Goal: Task Accomplishment & Management: Complete application form

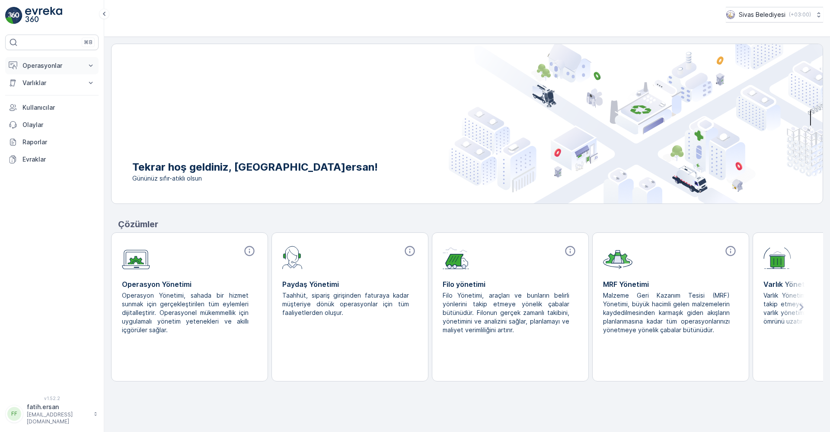
click at [40, 70] on button "Operasyonlar" at bounding box center [51, 65] width 93 height 17
click at [34, 103] on p "Rotalar & Görevler" at bounding box center [49, 104] width 54 height 9
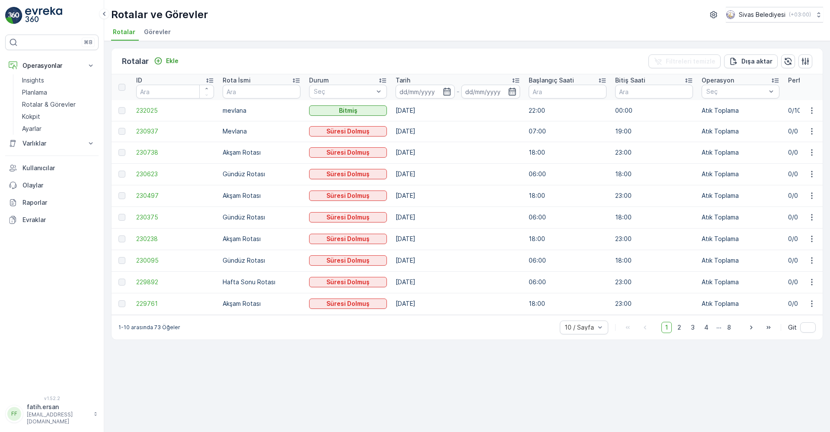
click at [154, 35] on span "Görevler" at bounding box center [157, 32] width 27 height 9
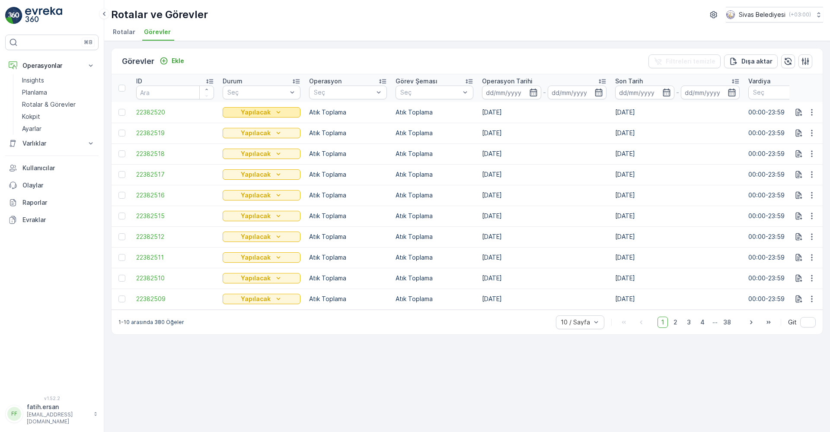
click at [271, 109] on div "Yapılacak" at bounding box center [261, 112] width 71 height 9
click at [401, 326] on span "2" at bounding box center [675, 322] width 12 height 11
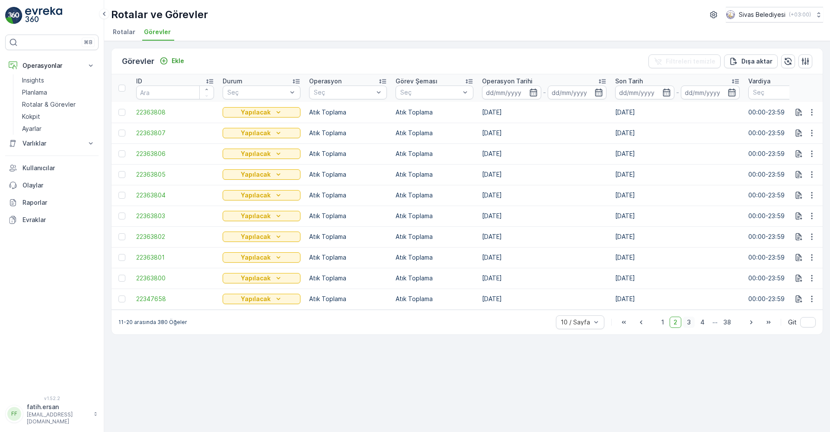
click at [401, 325] on span "3" at bounding box center [689, 322] width 12 height 11
click at [401, 325] on span "4" at bounding box center [702, 322] width 12 height 11
click at [401, 325] on span "5" at bounding box center [702, 322] width 11 height 11
click at [401, 213] on icon "button" at bounding box center [798, 216] width 9 height 9
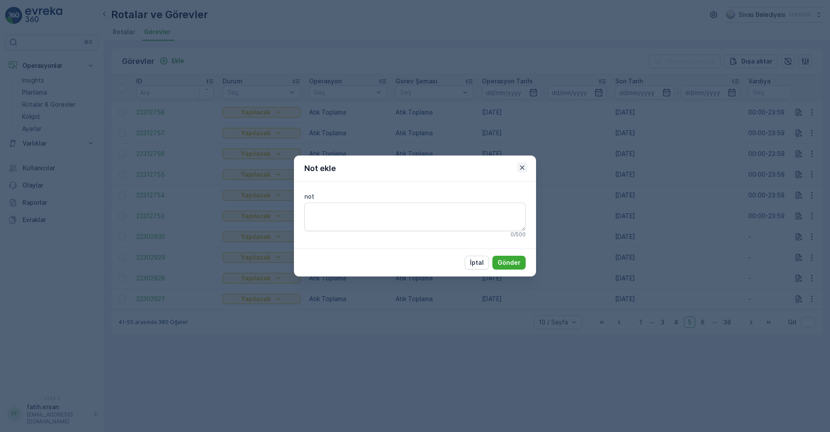
click at [401, 169] on icon "button" at bounding box center [522, 167] width 9 height 9
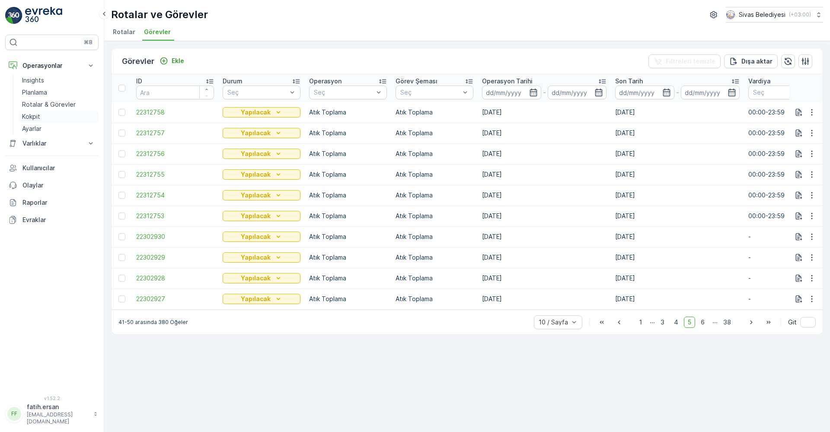
click at [31, 115] on p "Kokpit" at bounding box center [31, 116] width 18 height 9
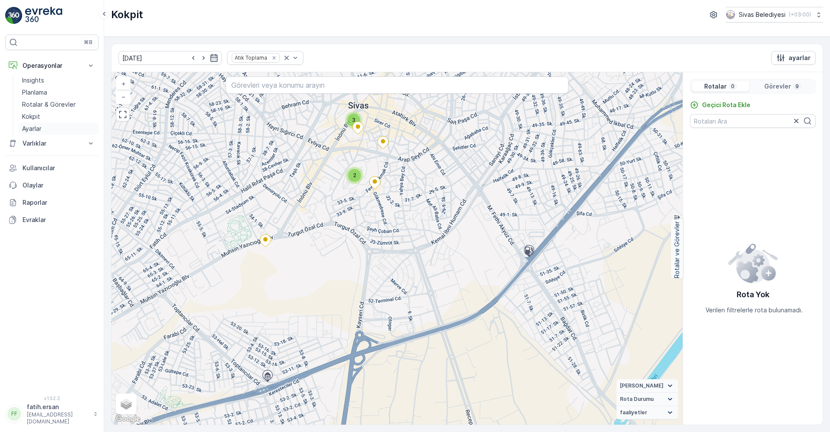
click at [34, 126] on p "Ayarlar" at bounding box center [31, 128] width 19 height 9
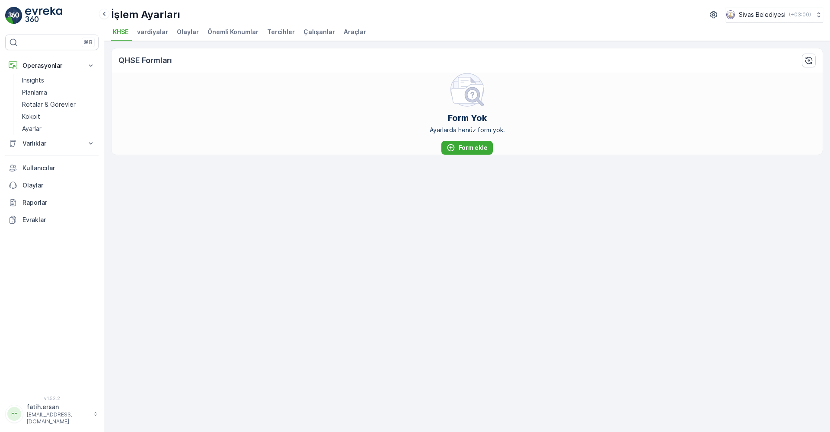
click at [321, 32] on span "Çalışanlar" at bounding box center [319, 32] width 32 height 9
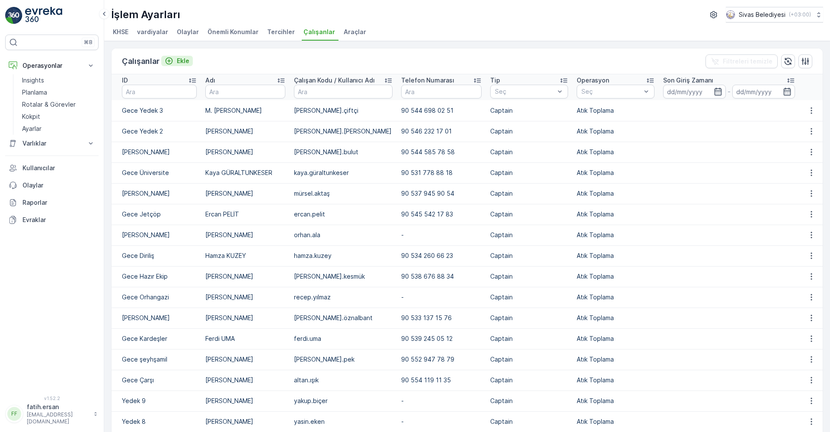
click at [178, 60] on p "Ekle" at bounding box center [183, 61] width 13 height 9
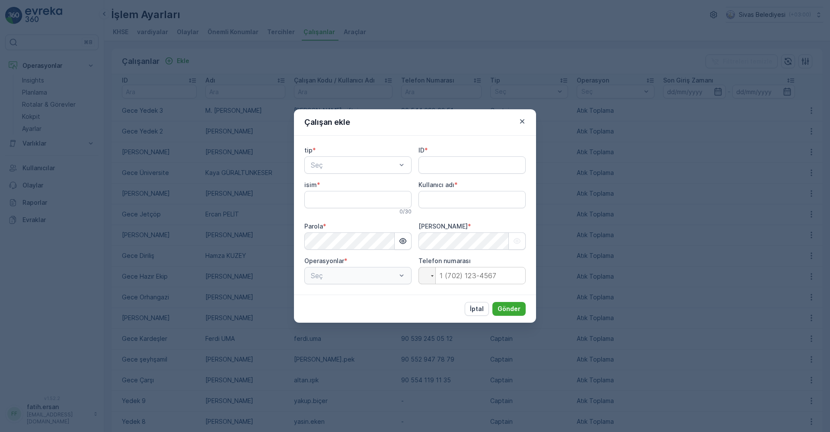
type adı "fatih.ersan"
click at [329, 216] on span "Çalışan" at bounding box center [320, 216] width 22 height 8
click at [354, 199] on span "Mürettebat Üyesi" at bounding box center [337, 201] width 57 height 8
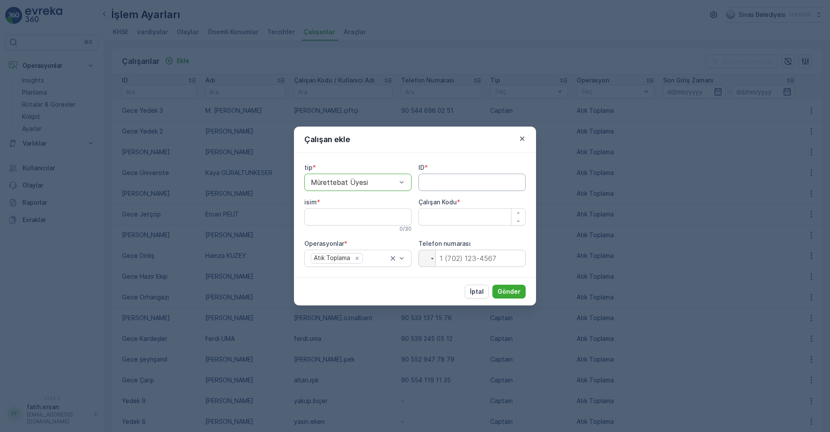
click at [401, 188] on input "ID" at bounding box center [471, 182] width 107 height 17
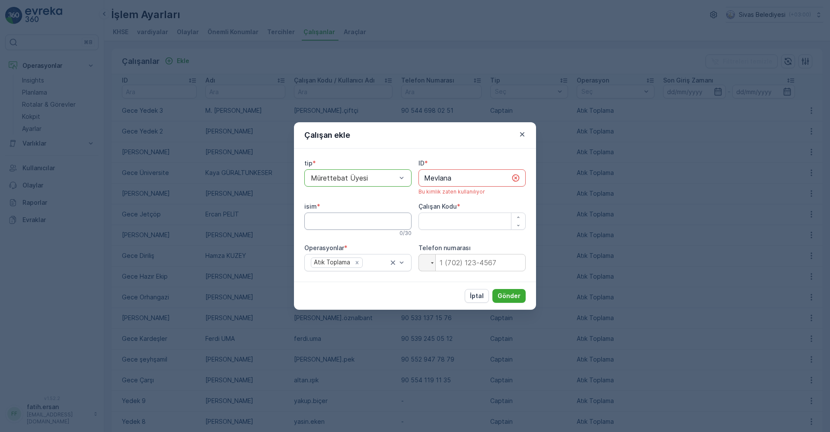
click at [359, 218] on input "isim" at bounding box center [357, 221] width 107 height 17
click at [401, 183] on input "Mevlana" at bounding box center [471, 177] width 107 height 17
type input "Mevlana 2"
click at [339, 220] on input "isim" at bounding box center [357, 221] width 107 height 17
type input "[PERSON_NAME]"
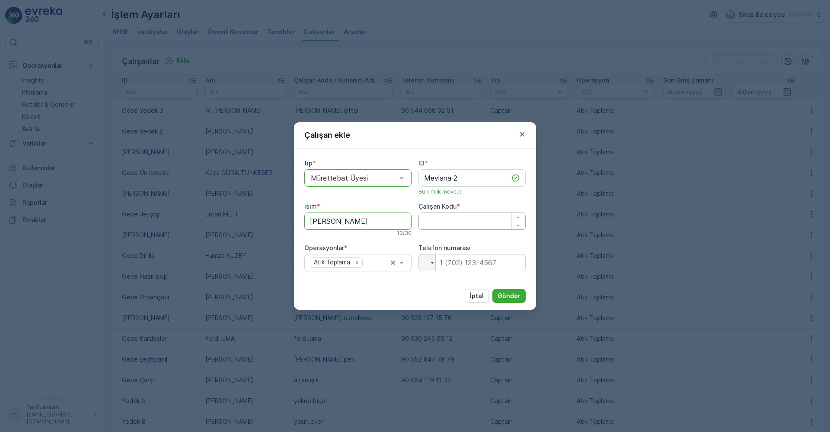
click at [401, 223] on Kodu "Çalışan Kodu" at bounding box center [471, 221] width 107 height 17
click at [401, 206] on span "*" at bounding box center [458, 206] width 3 height 9
click at [401, 224] on icon "button" at bounding box center [518, 225] width 5 height 5
click at [401, 218] on icon "button" at bounding box center [518, 217] width 5 height 5
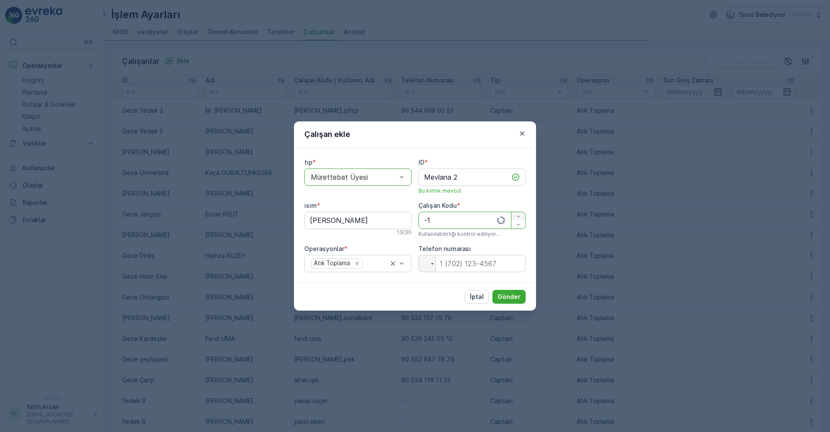
click at [401, 218] on icon "button" at bounding box center [518, 216] width 5 height 5
type Kodu "0"
click at [401, 294] on p "Gönder" at bounding box center [508, 297] width 23 height 9
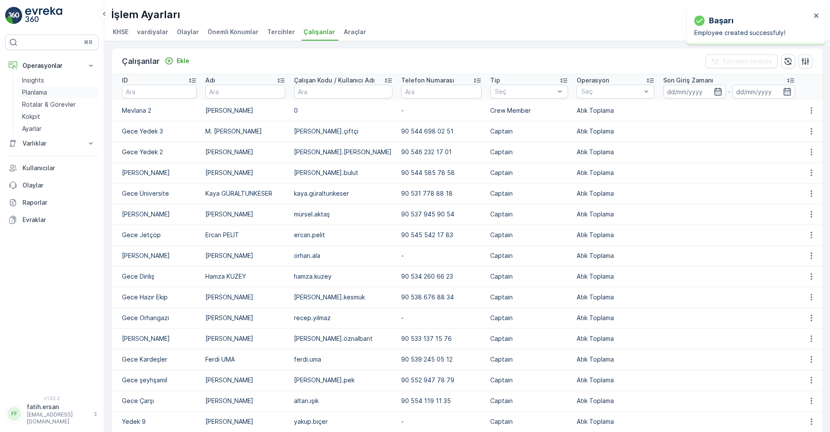
click at [37, 92] on p "Planlama" at bounding box center [34, 92] width 25 height 9
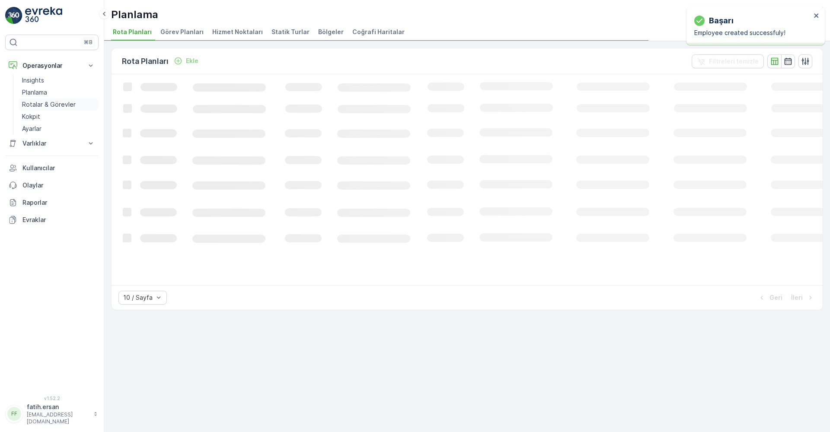
click at [34, 101] on p "Rotalar & Görevler" at bounding box center [49, 104] width 54 height 9
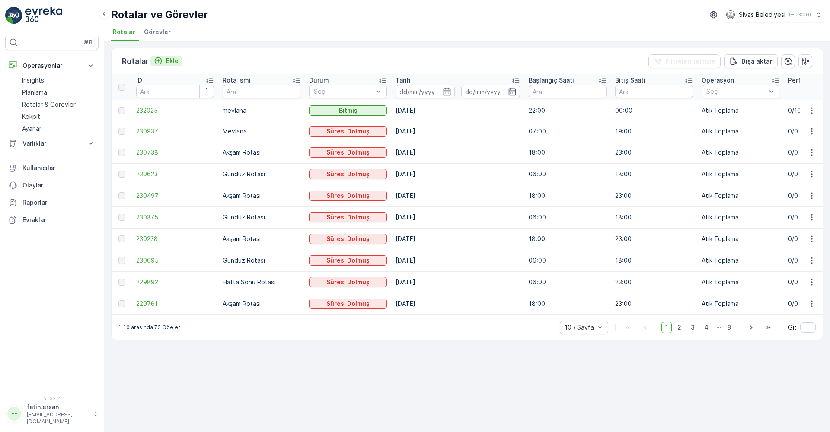
click at [160, 58] on icon "Ekle" at bounding box center [158, 60] width 7 height 7
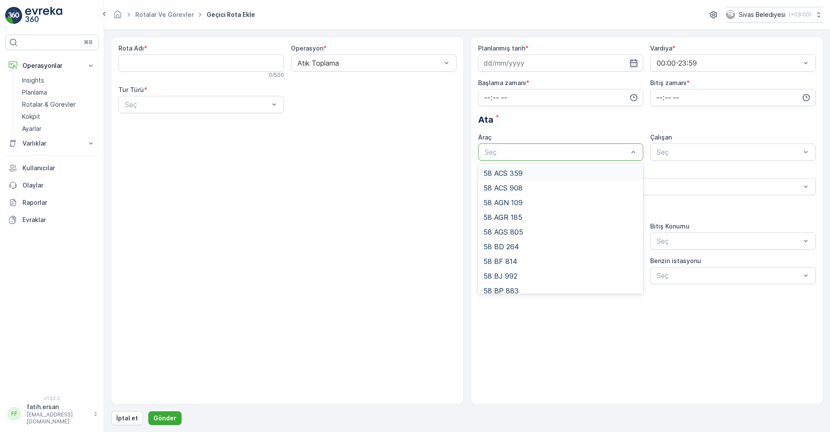
click at [401, 170] on span "58 ACS 359" at bounding box center [502, 173] width 39 height 8
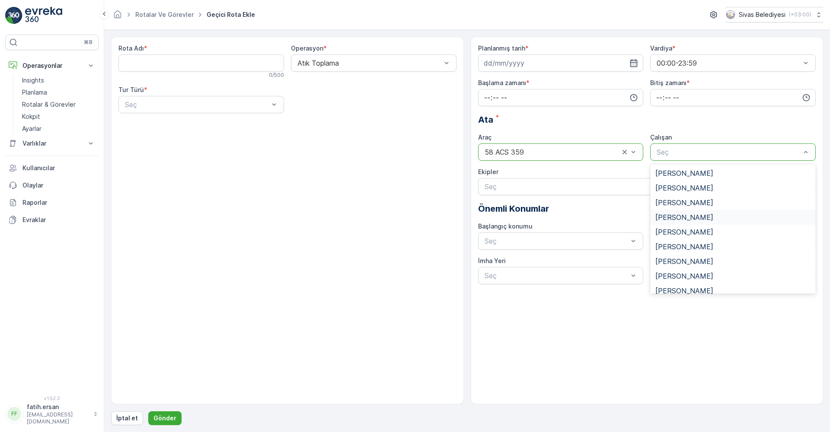
click at [401, 221] on span "[PERSON_NAME]" at bounding box center [684, 217] width 58 height 8
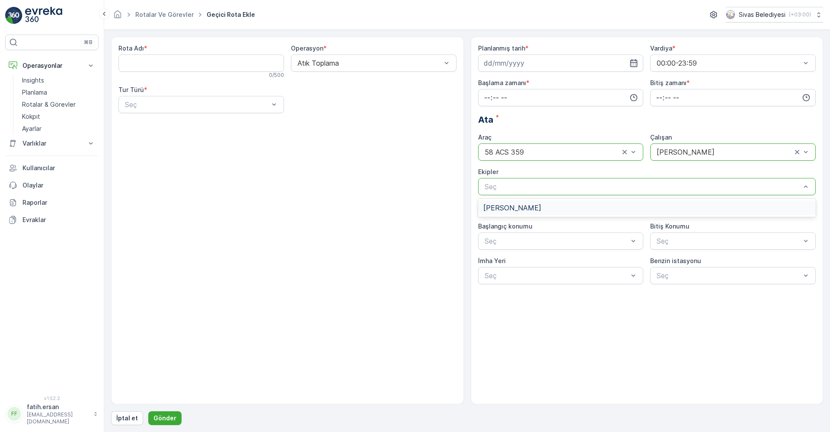
click at [401, 207] on span "[PERSON_NAME]" at bounding box center [512, 208] width 58 height 8
click at [401, 188] on icon "Remove Mustafa KÖMÜR" at bounding box center [542, 187] width 6 height 6
click at [401, 63] on div "Atık Toplama" at bounding box center [374, 62] width 166 height 17
click at [38, 105] on p "Rotalar & Görevler" at bounding box center [49, 104] width 54 height 9
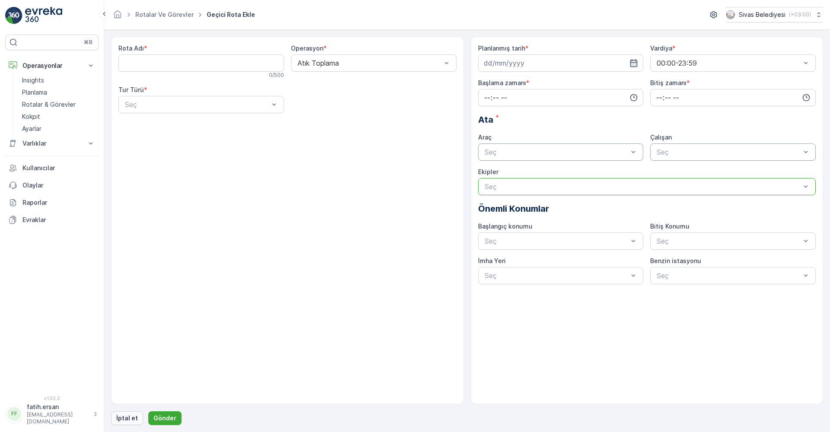
click at [125, 417] on p "İptal et" at bounding box center [127, 418] width 22 height 9
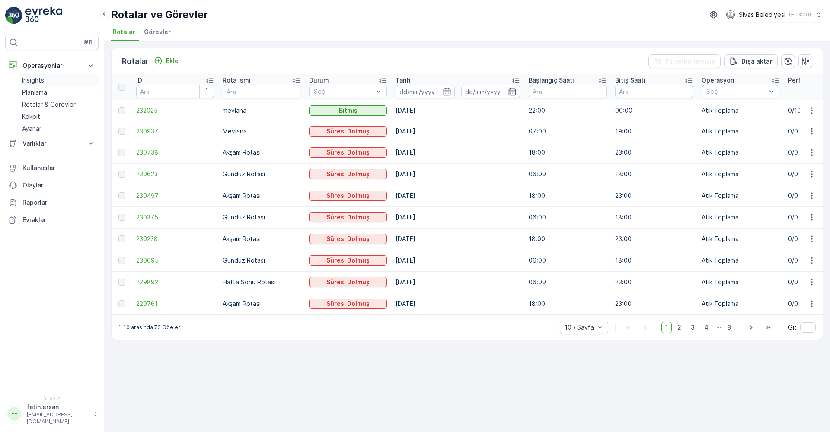
click at [30, 81] on p "Insights" at bounding box center [33, 80] width 22 height 9
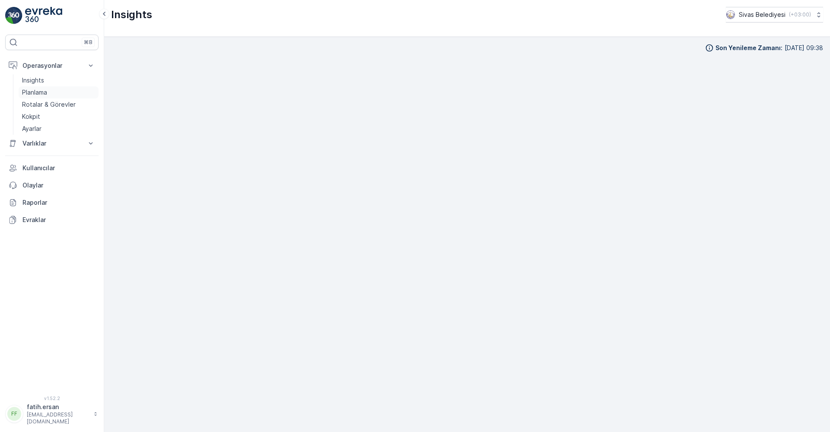
click at [37, 91] on p "Planlama" at bounding box center [34, 92] width 25 height 9
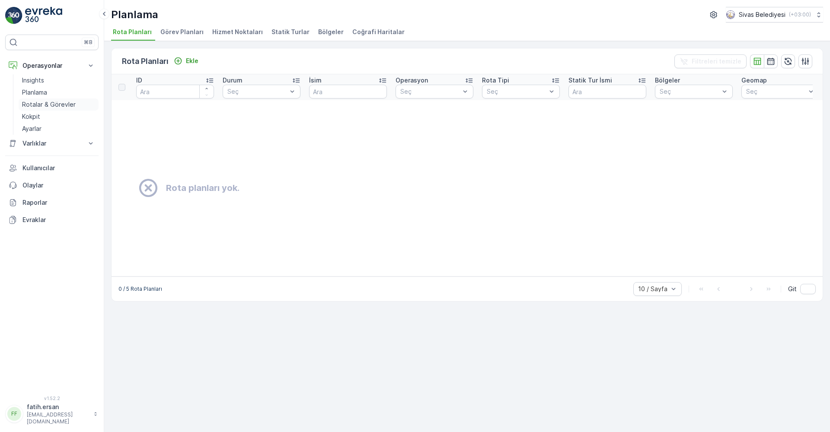
click at [42, 102] on p "Rotalar & Görevler" at bounding box center [49, 104] width 54 height 9
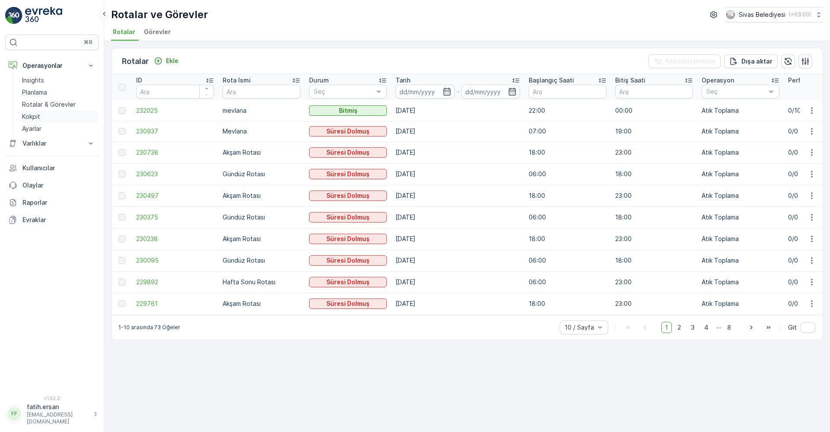
click at [31, 116] on p "Kokpit" at bounding box center [31, 116] width 18 height 9
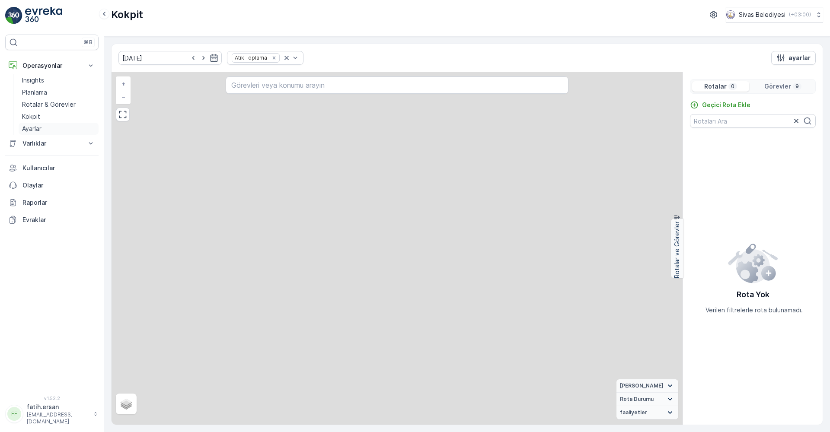
click at [35, 128] on p "Ayarlar" at bounding box center [31, 128] width 19 height 9
